Goal: Information Seeking & Learning: Understand process/instructions

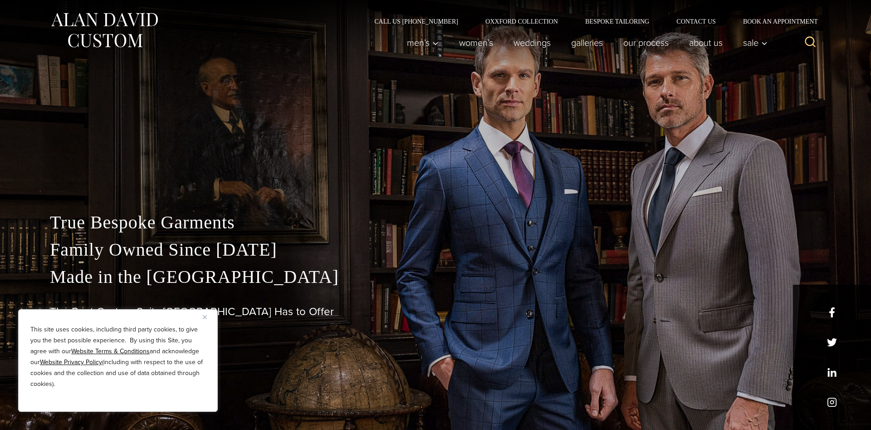
click at [207, 319] on button "Close" at bounding box center [208, 316] width 11 height 11
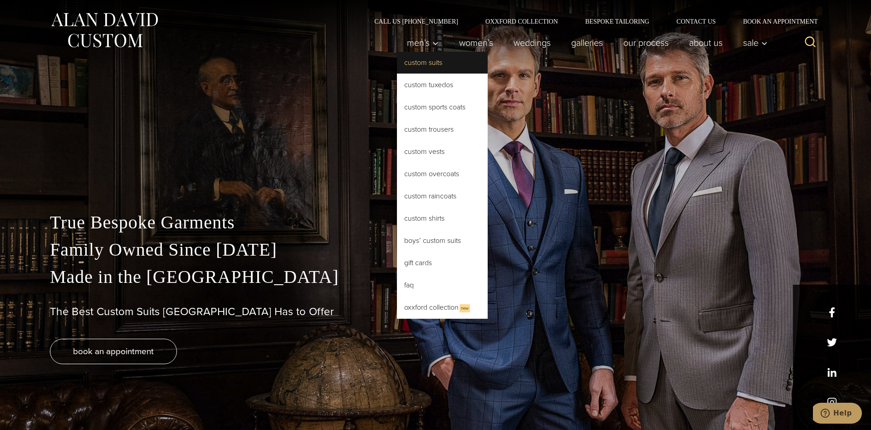
click at [428, 63] on link "Custom Suits" at bounding box center [442, 63] width 91 height 22
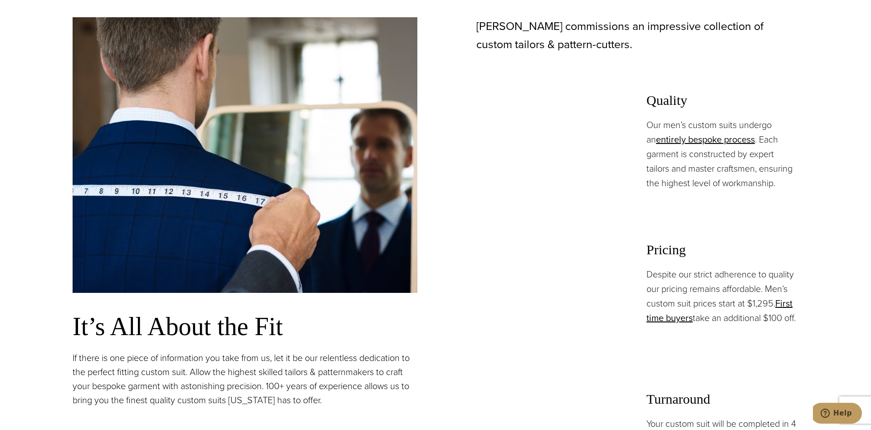
scroll to position [662, 0]
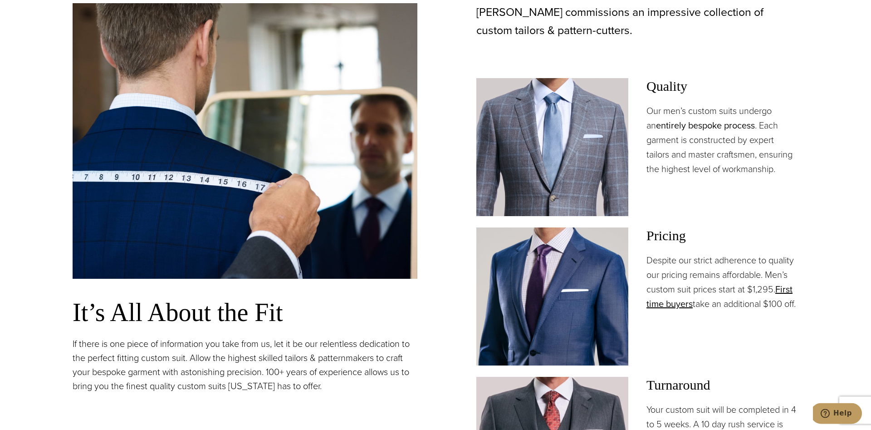
click at [707, 127] on link "entirely bespoke process" at bounding box center [705, 125] width 99 height 14
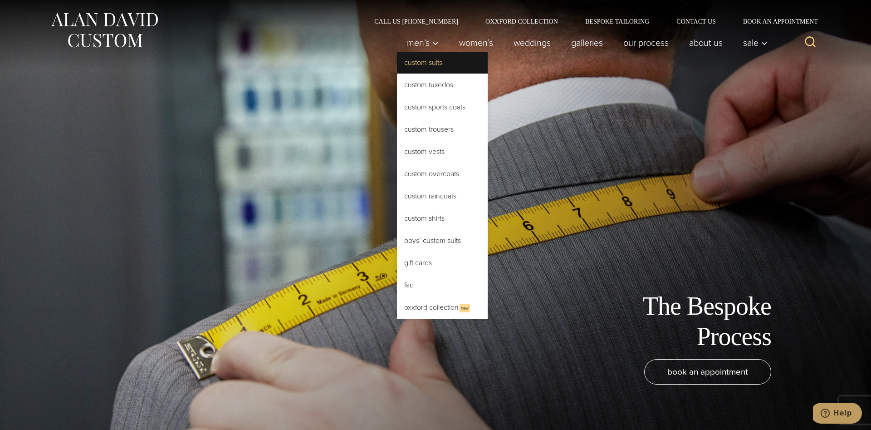
click at [423, 66] on link "Custom Suits" at bounding box center [442, 63] width 91 height 22
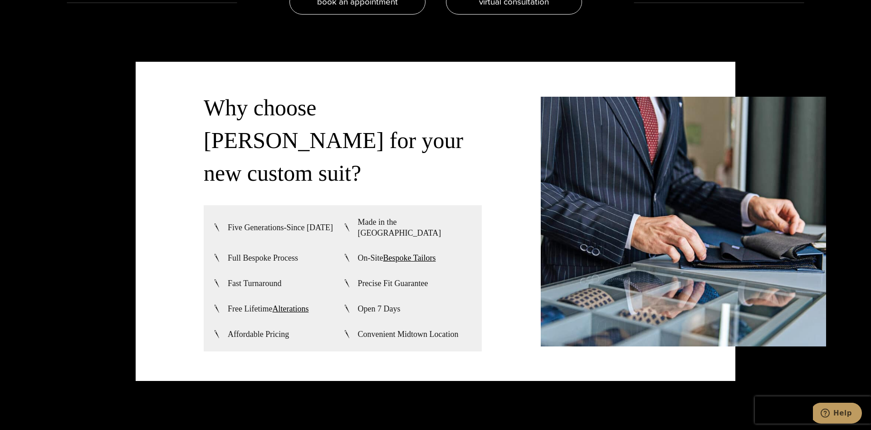
scroll to position [2321, 0]
